Goal: Book appointment/travel/reservation

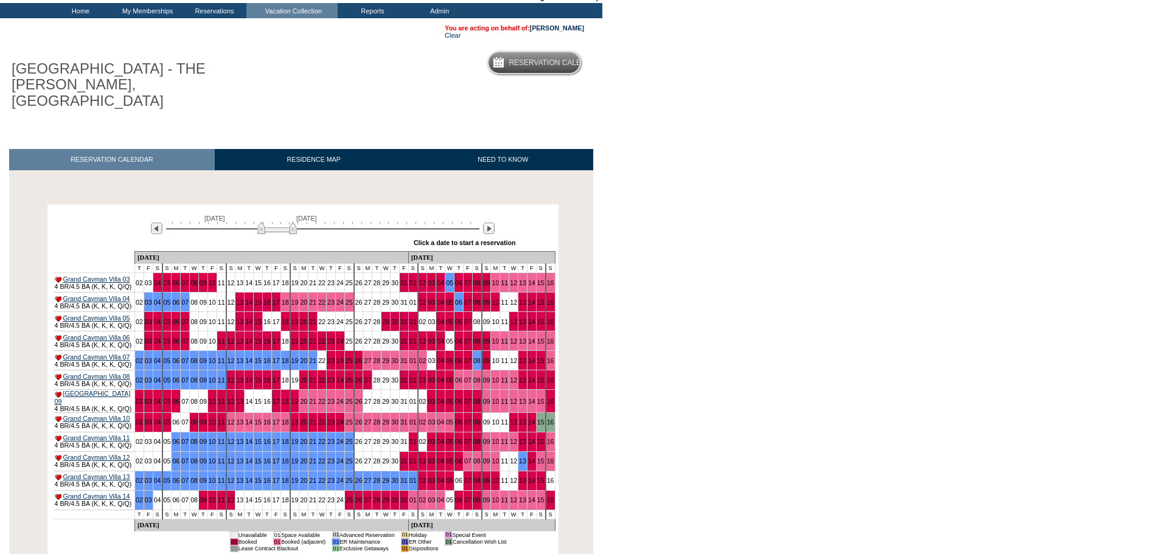
scroll to position [148, 0]
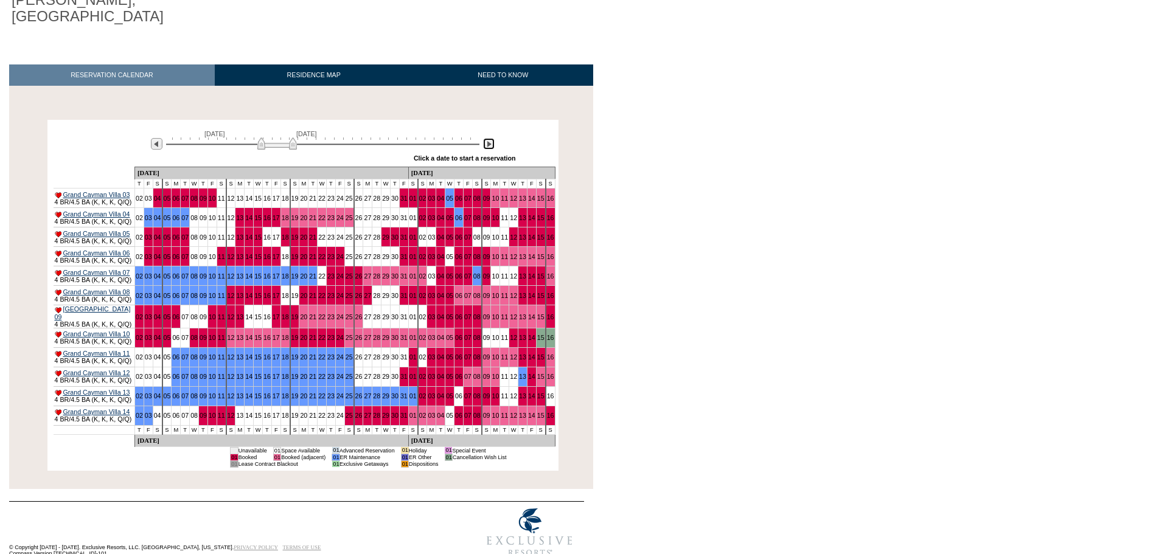
click at [489, 138] on img at bounding box center [489, 144] width 12 height 12
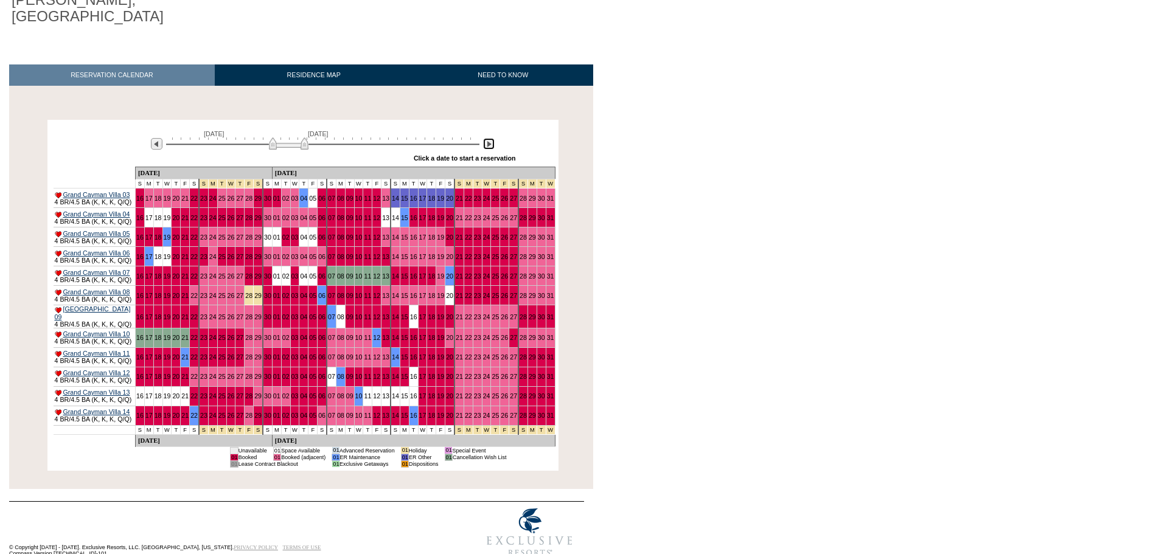
click at [489, 138] on img at bounding box center [489, 144] width 12 height 12
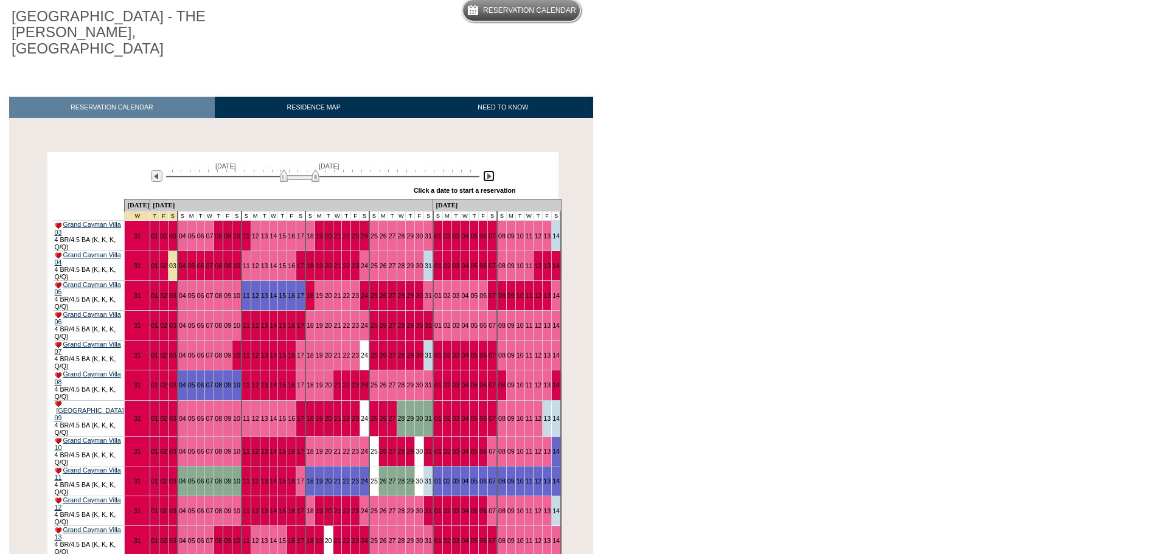
scroll to position [88, 0]
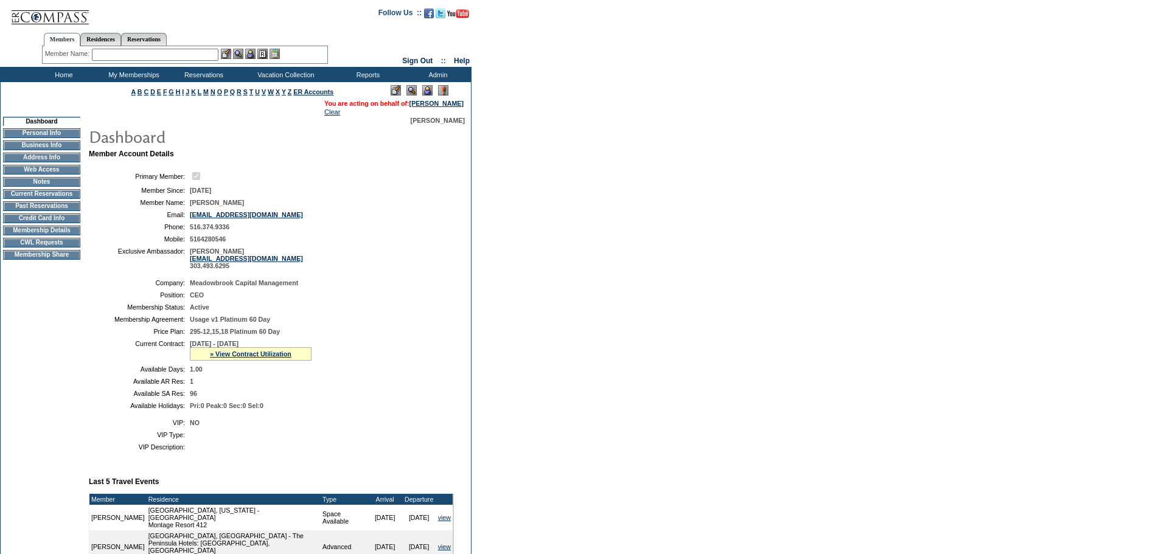
click at [38, 248] on td "CWL Requests" at bounding box center [41, 243] width 77 height 10
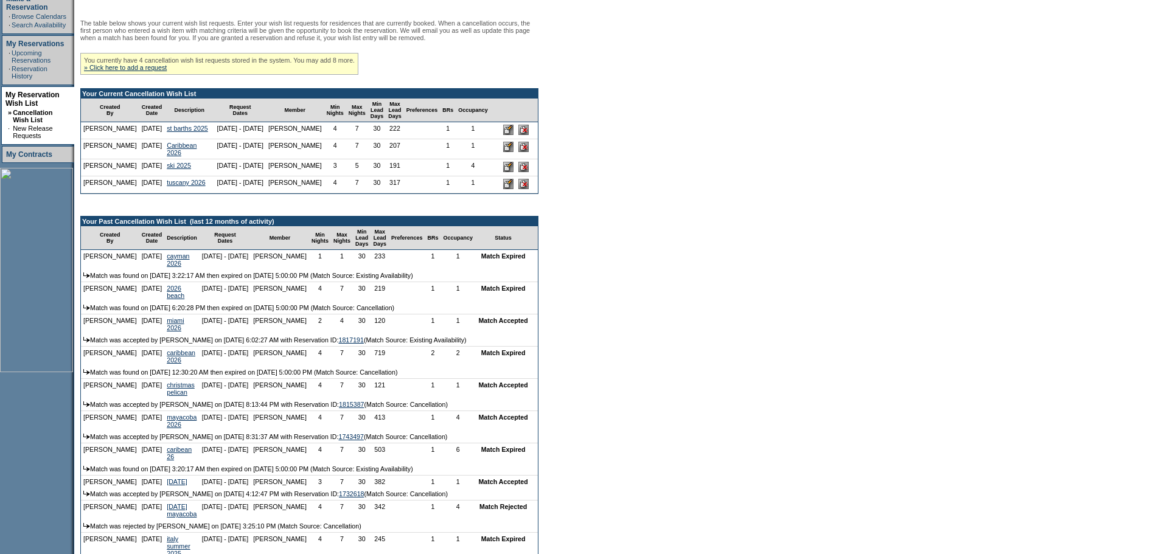
scroll to position [243, 0]
